Goal: Task Accomplishment & Management: Manage account settings

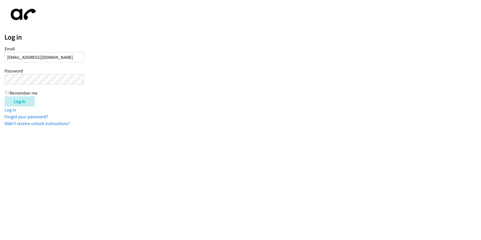
type input "[EMAIL_ADDRESS][DOMAIN_NAME]"
click at [34, 100] on input "Log in" at bounding box center [20, 101] width 30 height 10
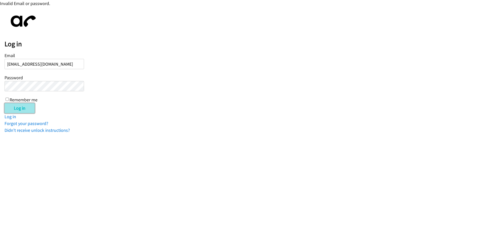
click at [18, 111] on input "Log in" at bounding box center [20, 108] width 30 height 10
